Goal: Transaction & Acquisition: Purchase product/service

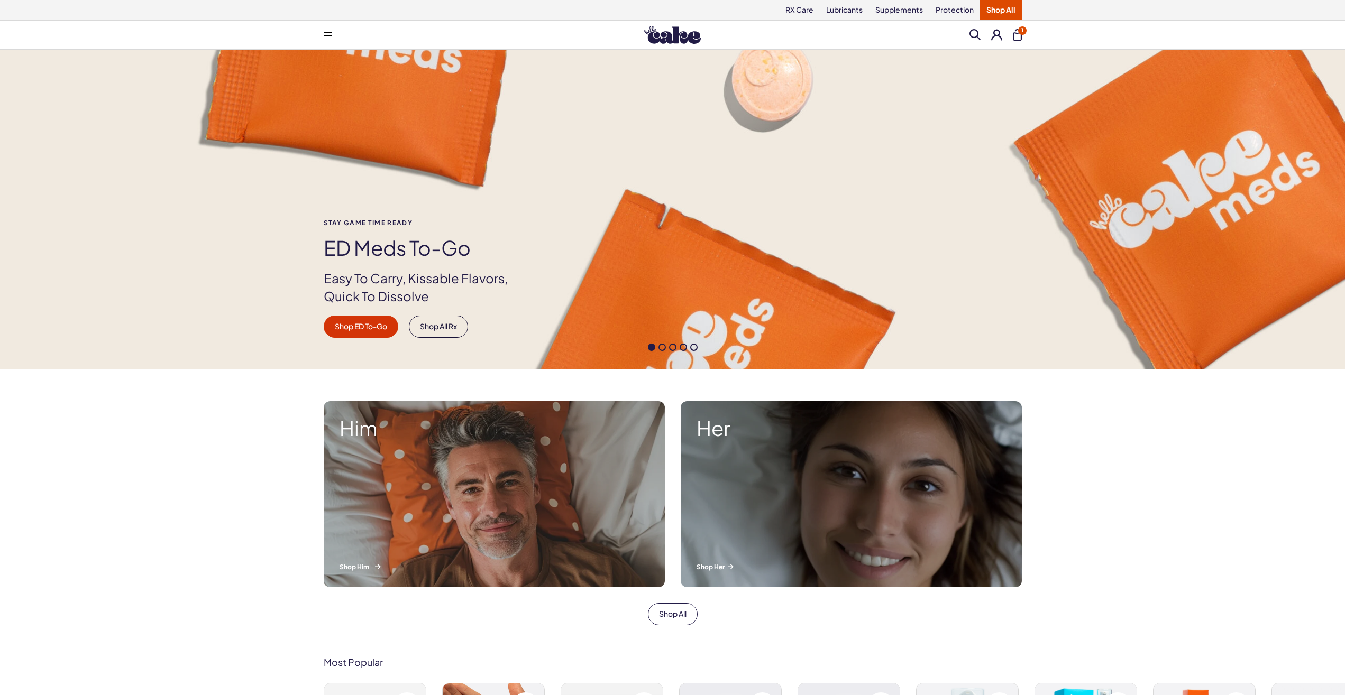
click at [399, 441] on div "Him Shop Him" at bounding box center [494, 494] width 341 height 186
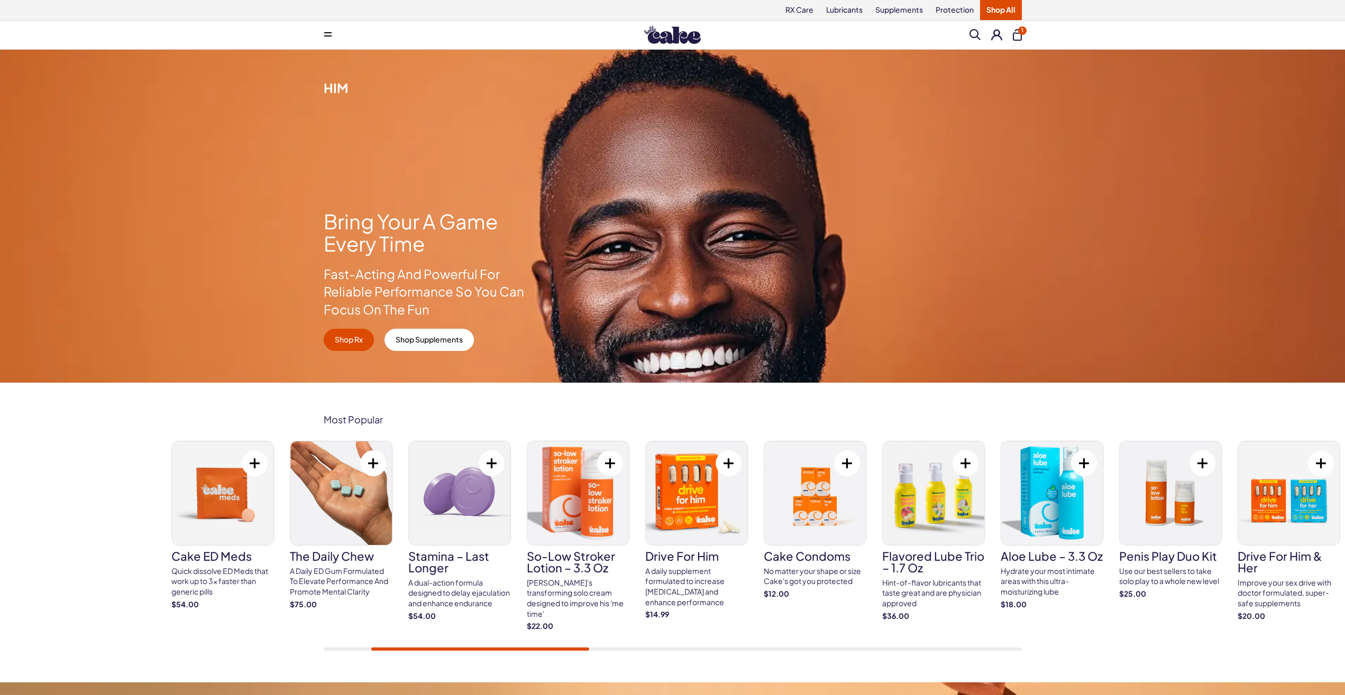
click at [229, 520] on img at bounding box center [223, 494] width 102 height 104
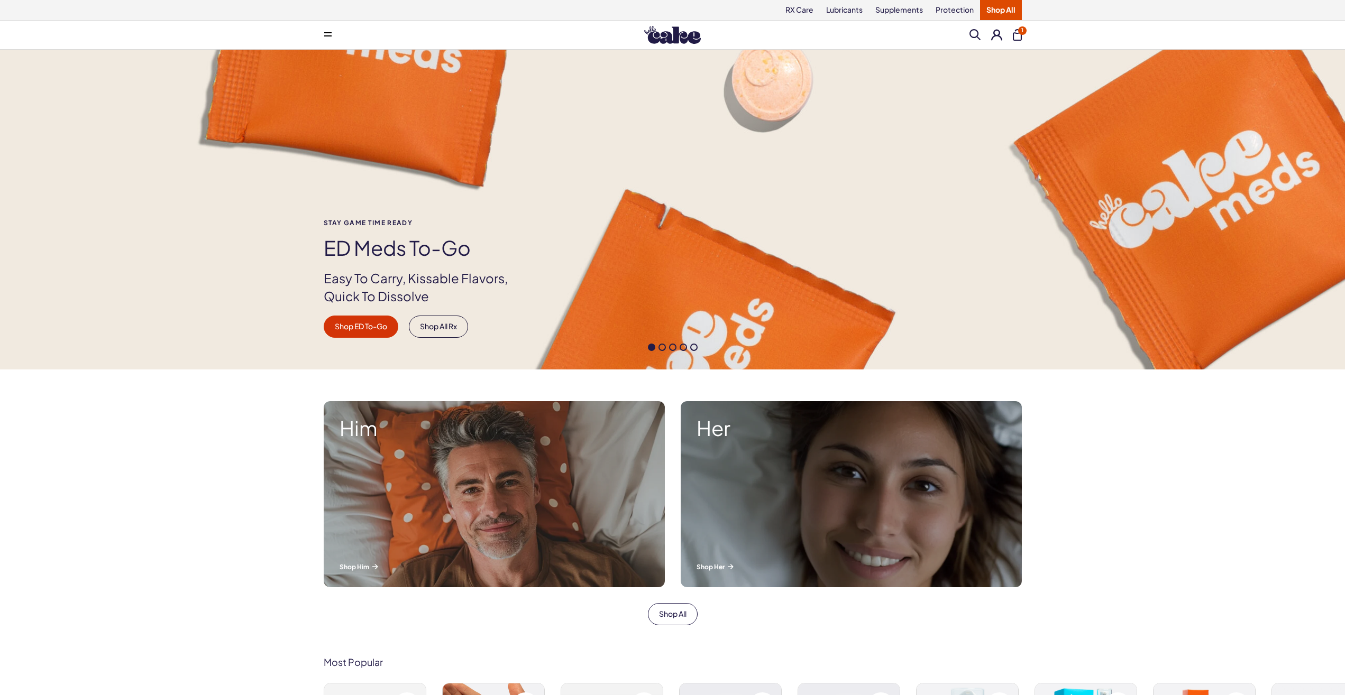
scroll to position [216, 0]
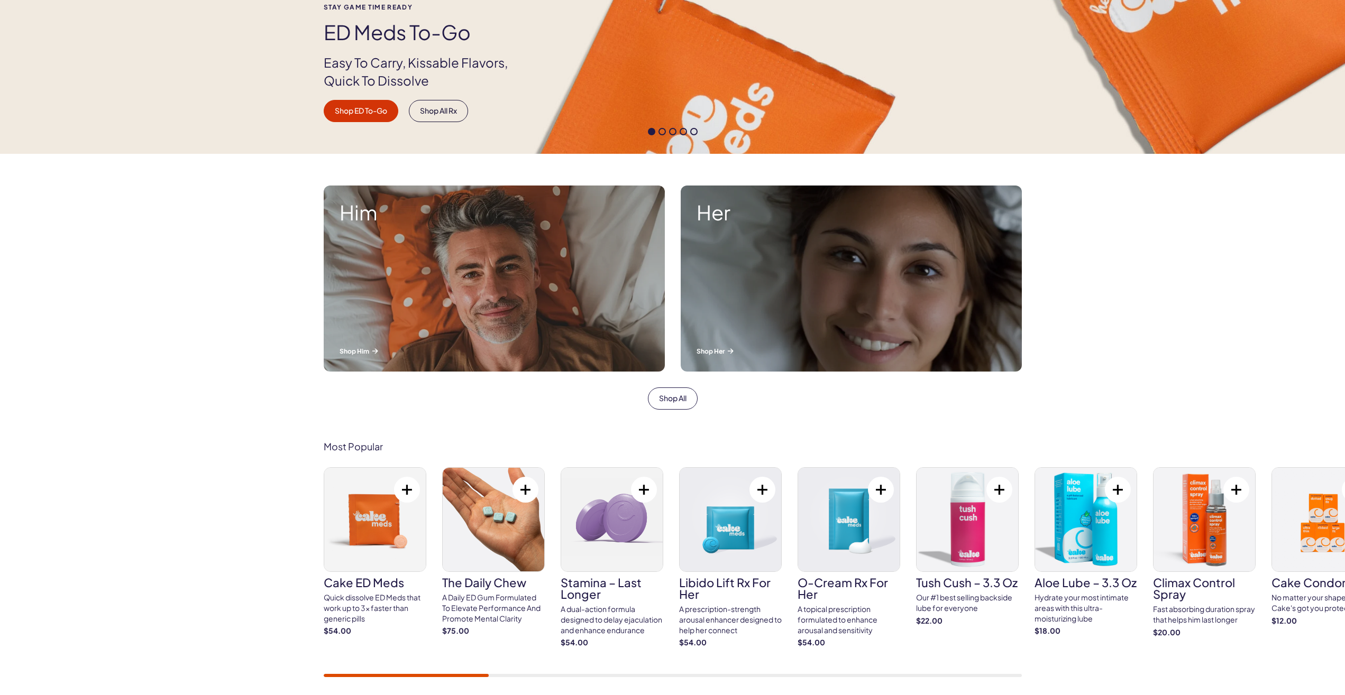
click at [366, 553] on img at bounding box center [375, 520] width 102 height 104
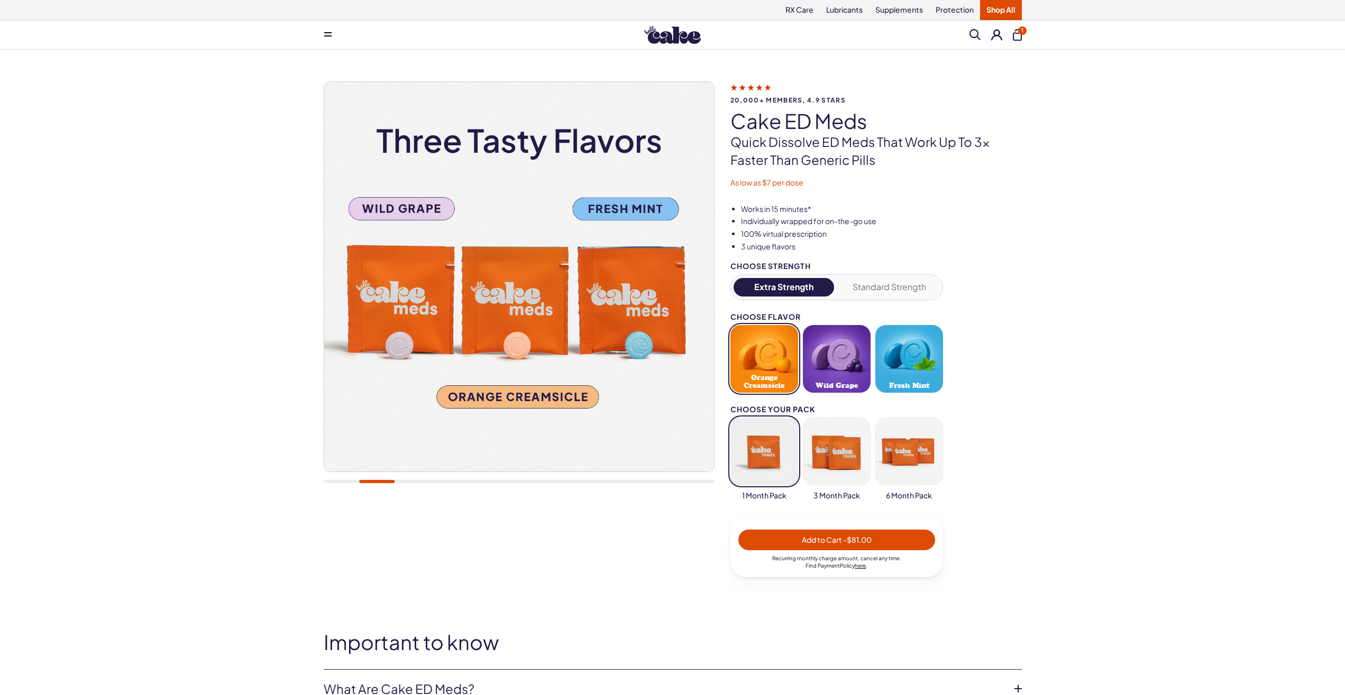
drag, startPoint x: 893, startPoint y: 354, endPoint x: 899, endPoint y: 356, distance: 6.7
click at [899, 356] on button "Fresh Mint" at bounding box center [909, 359] width 68 height 68
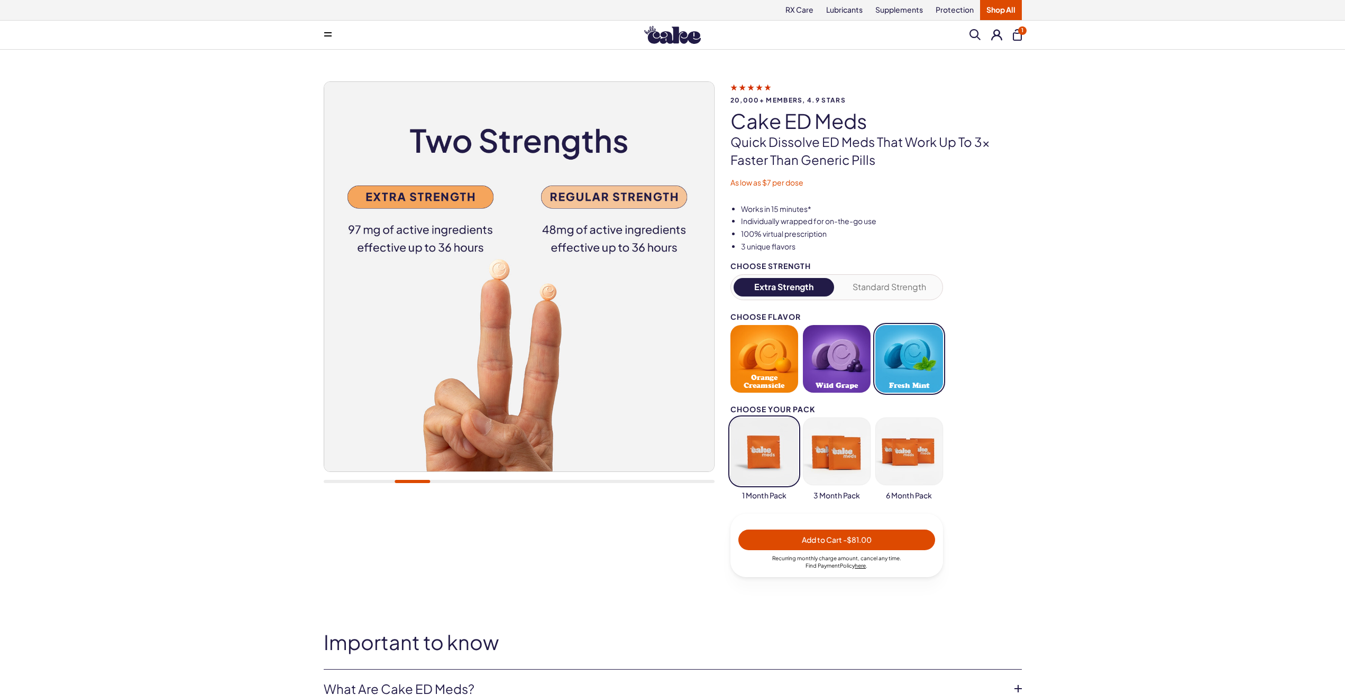
click at [856, 539] on span "- $81.00" at bounding box center [857, 540] width 29 height 10
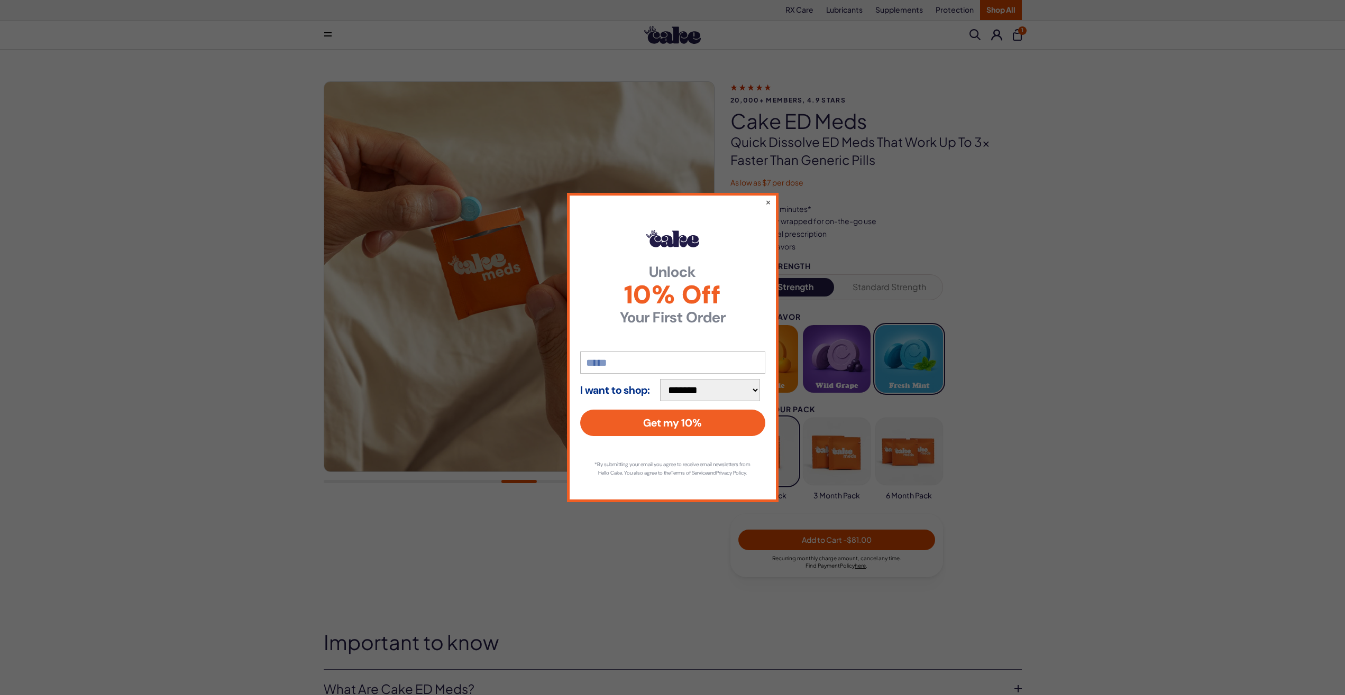
click at [612, 358] on input "email" at bounding box center [672, 363] width 185 height 22
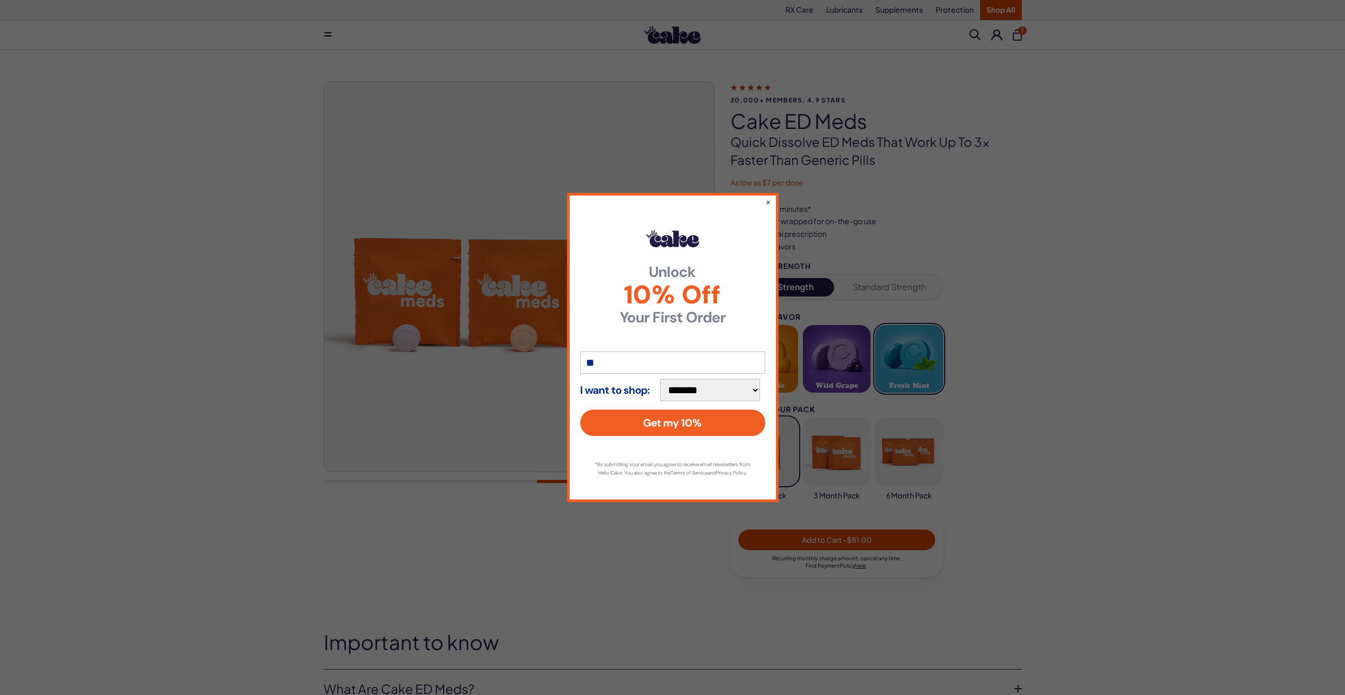
type input "*"
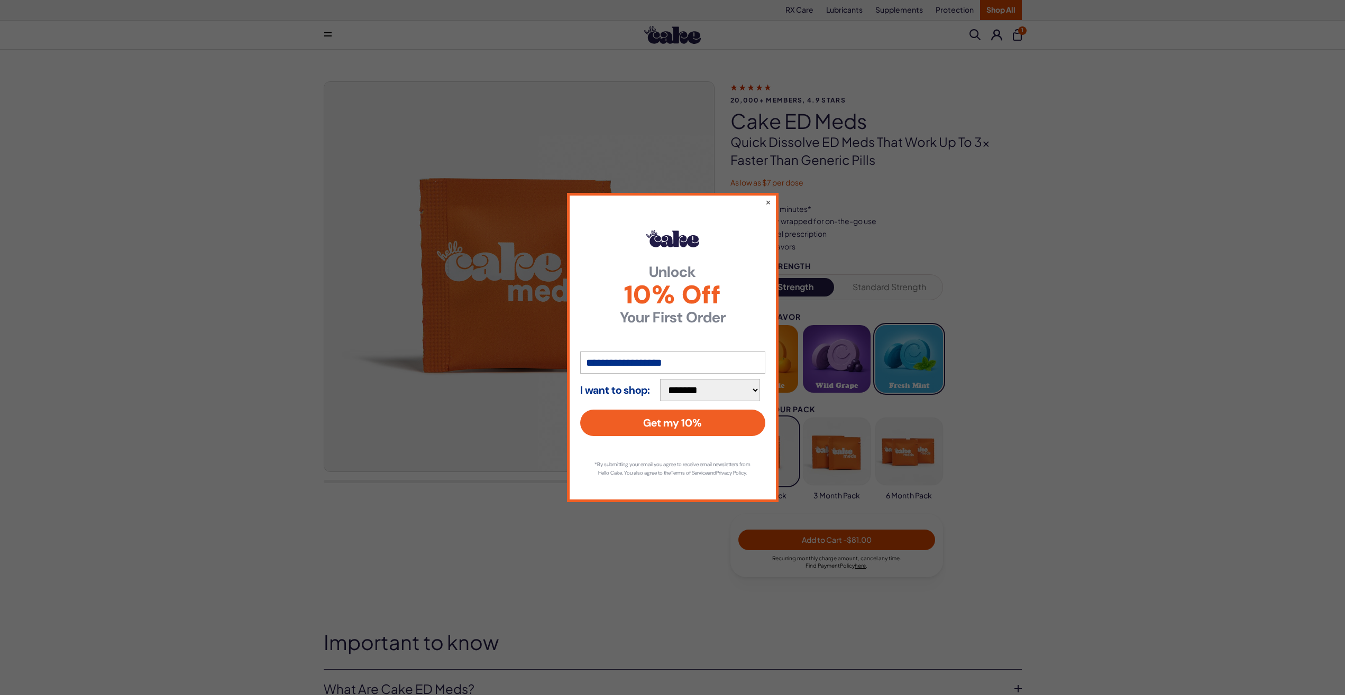
type input "**********"
click at [580, 410] on button "Get my 10%" at bounding box center [672, 423] width 185 height 26
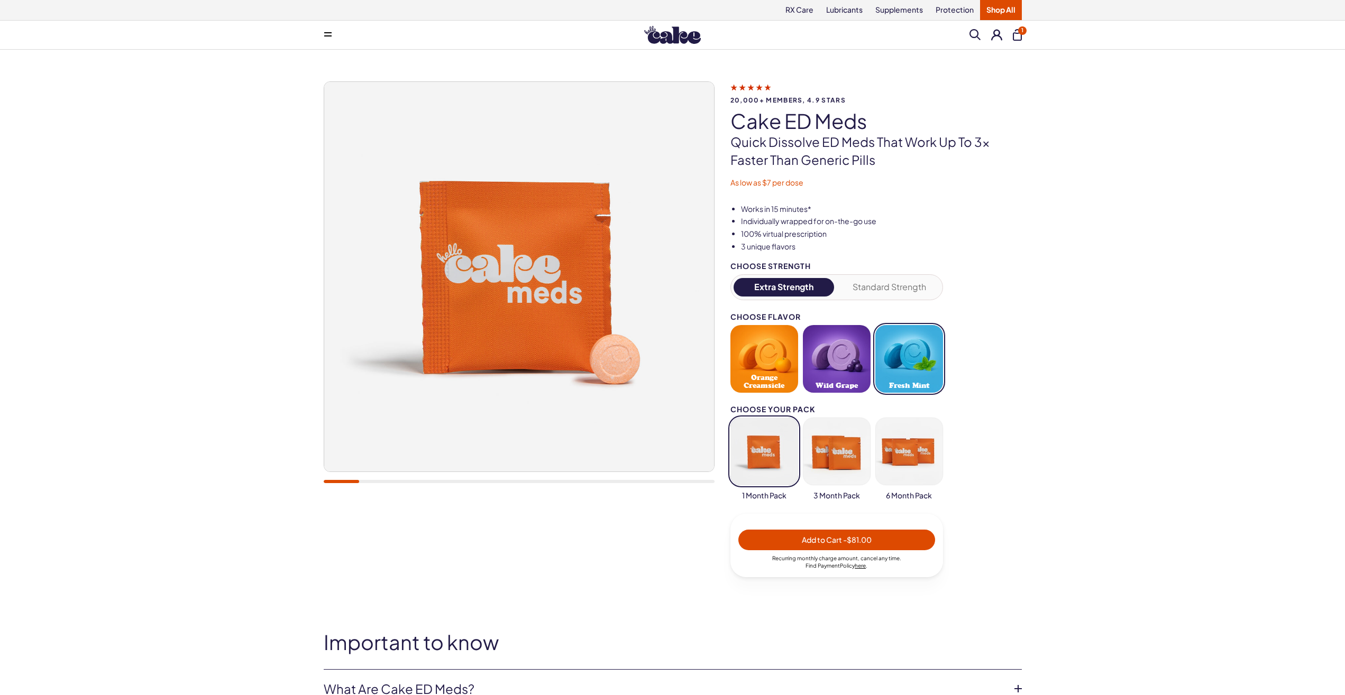
click at [862, 545] on span "- $81.00" at bounding box center [857, 540] width 29 height 10
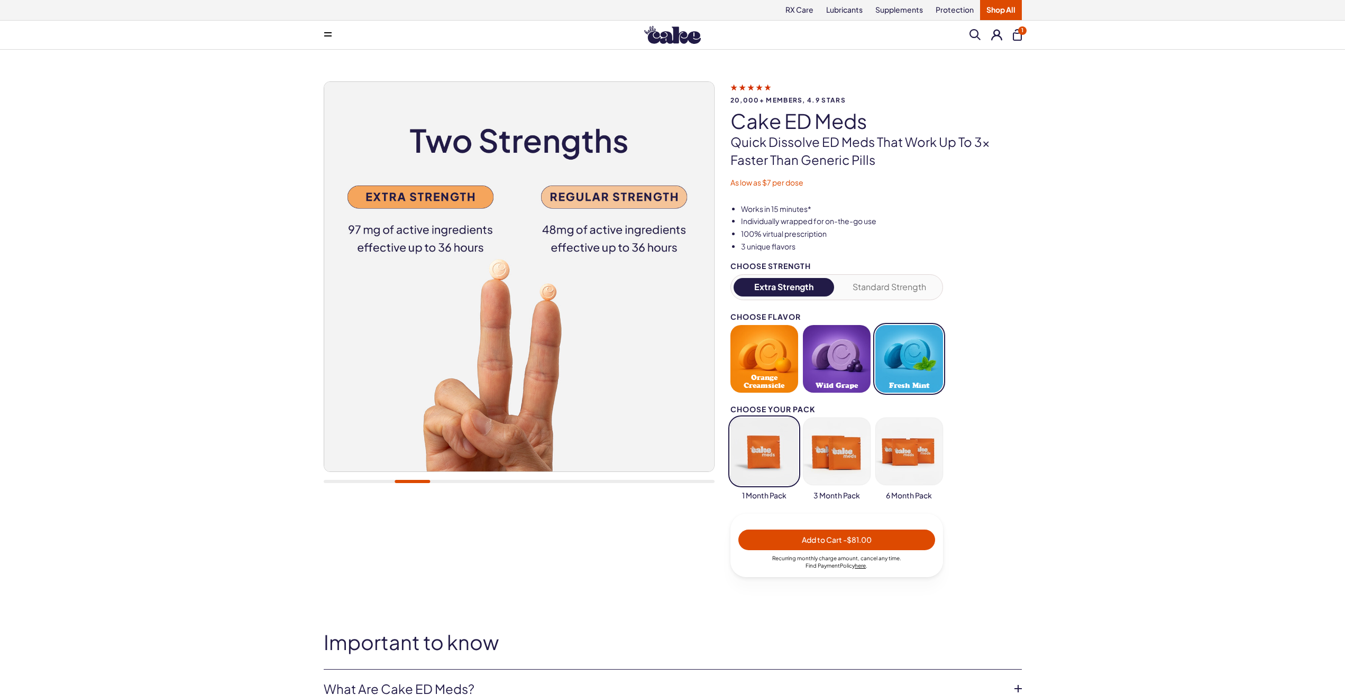
click at [1019, 35] on button "1" at bounding box center [1017, 35] width 9 height 12
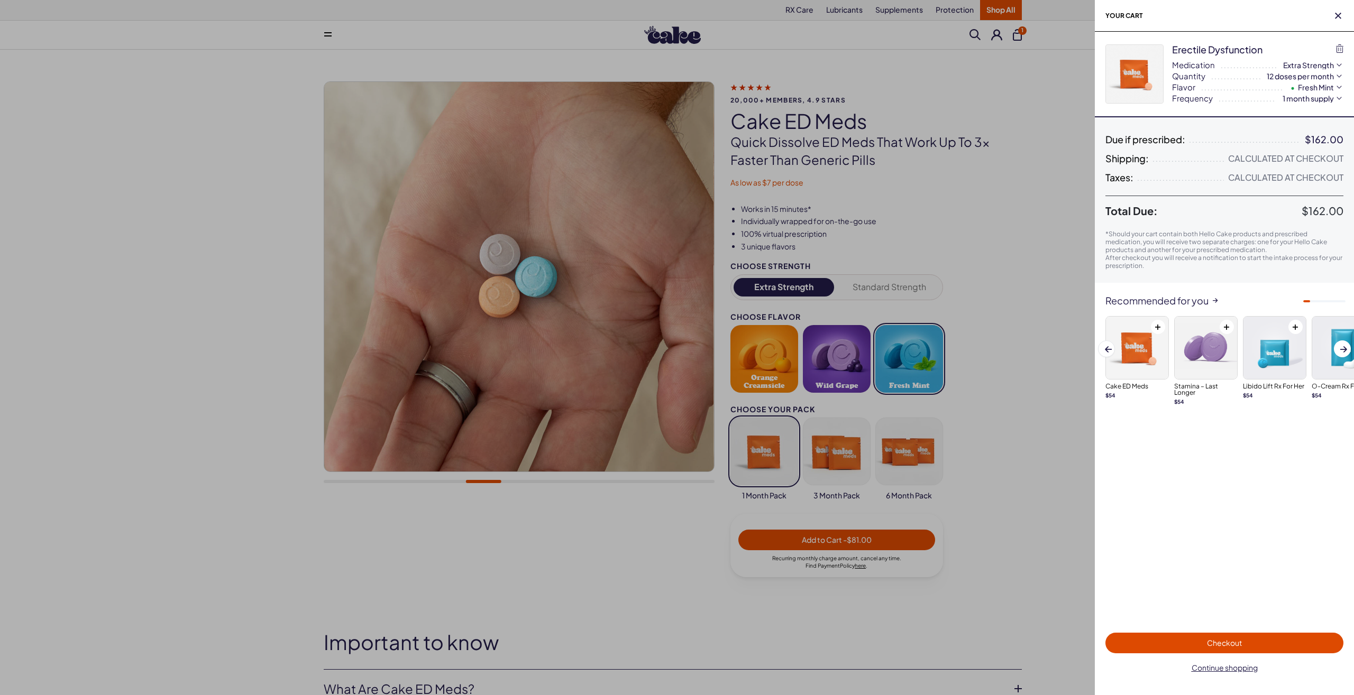
drag, startPoint x: 1342, startPoint y: 15, endPoint x: 1318, endPoint y: 8, distance: 24.4
click at [1340, 15] on span "button" at bounding box center [1338, 16] width 11 height 11
